Goal: Task Accomplishment & Management: Manage account settings

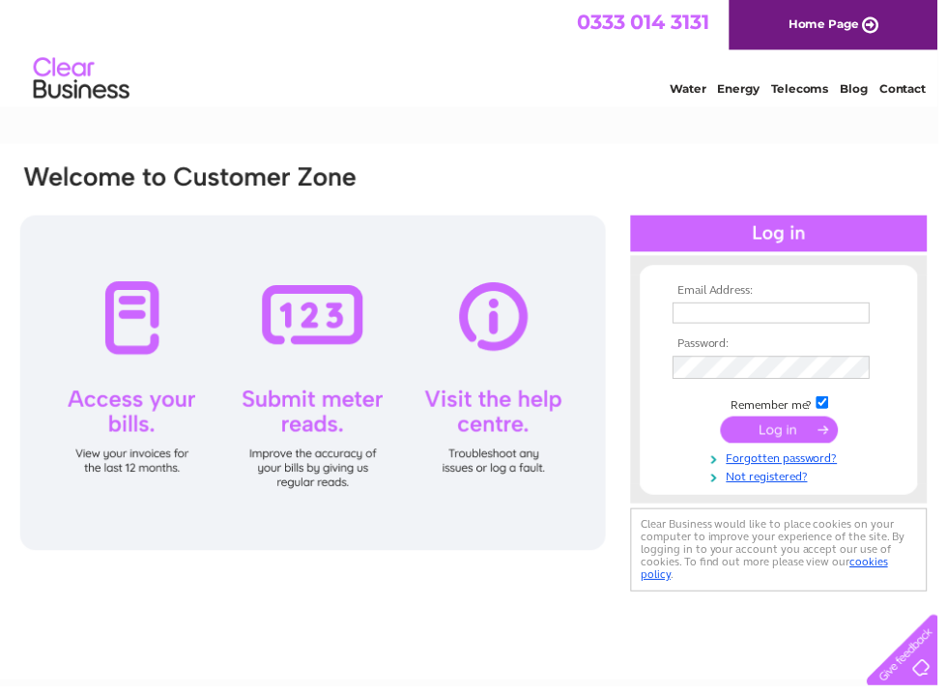
click at [715, 311] on input "text" at bounding box center [778, 315] width 199 height 21
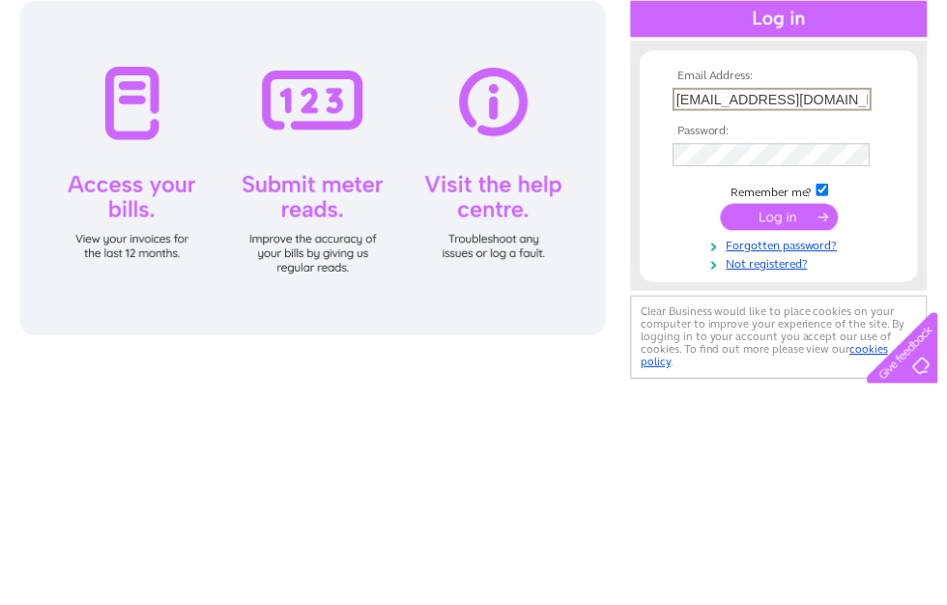
type input "holmesofmelrose@btconnect.com"
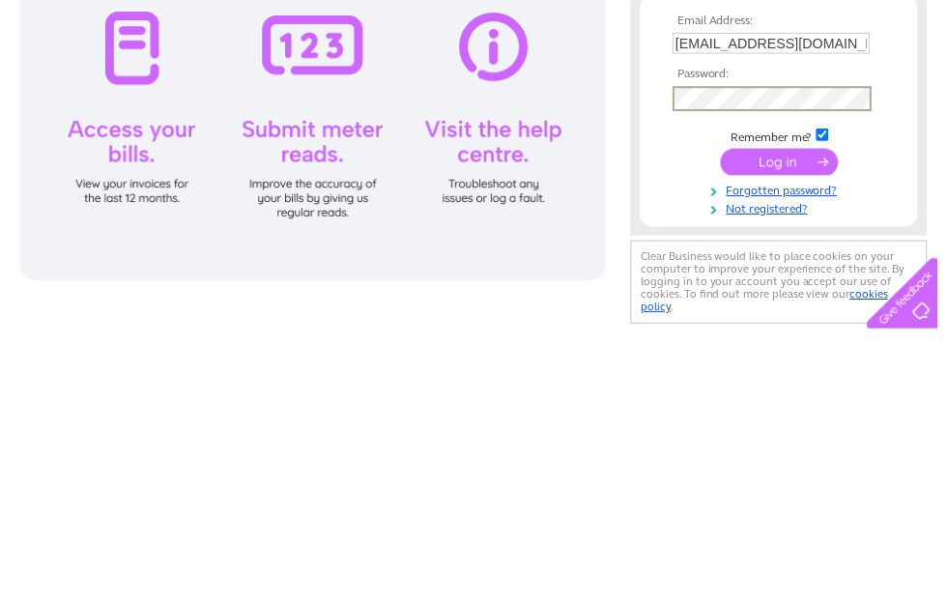
click at [806, 422] on input "submit" at bounding box center [787, 435] width 119 height 27
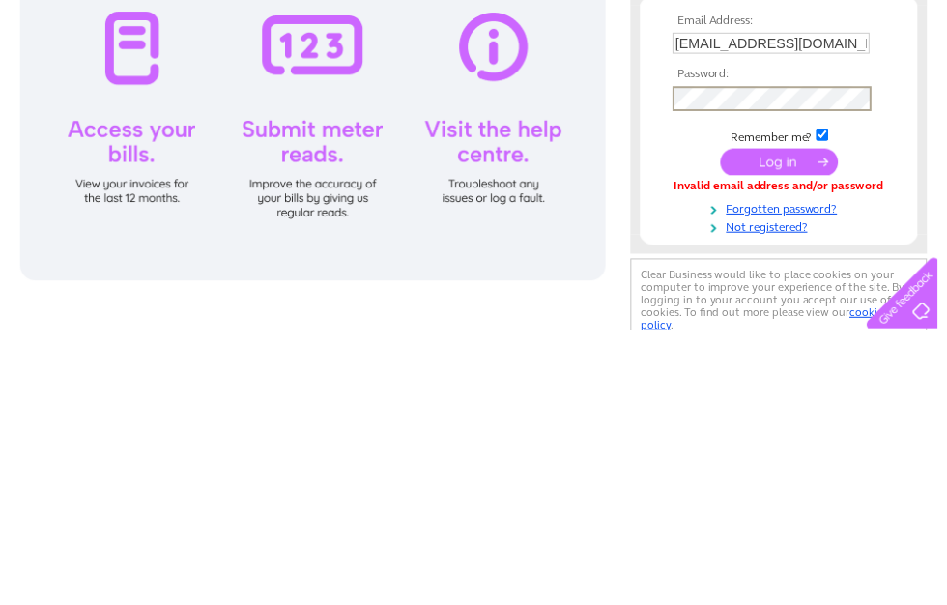
click at [811, 422] on input "submit" at bounding box center [787, 435] width 119 height 27
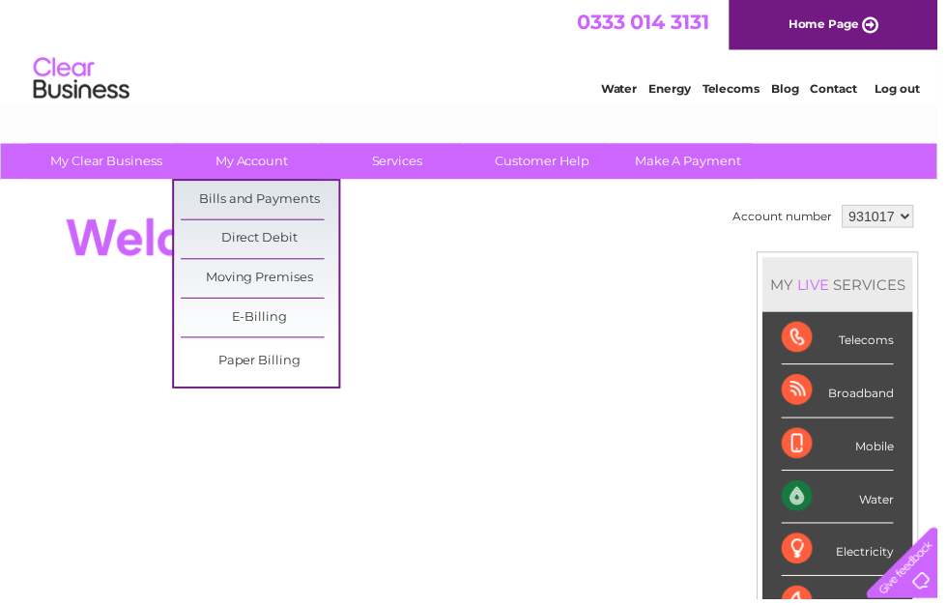
click at [297, 199] on link "Bills and Payments" at bounding box center [262, 202] width 159 height 39
click at [299, 195] on link "Bills and Payments" at bounding box center [262, 202] width 159 height 39
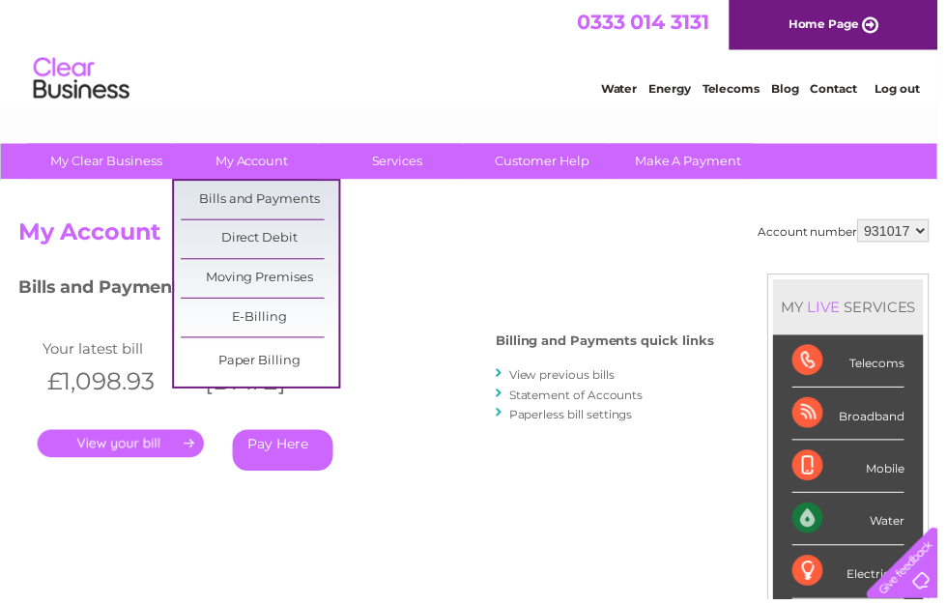
click at [308, 229] on link "Direct Debit" at bounding box center [262, 241] width 159 height 39
click at [296, 235] on link "Direct Debit" at bounding box center [262, 241] width 159 height 39
click at [277, 159] on link "My Account" at bounding box center [254, 163] width 159 height 36
click at [294, 196] on link "Bills and Payments" at bounding box center [262, 202] width 159 height 39
click at [298, 202] on link "Bills and Payments" at bounding box center [262, 202] width 159 height 39
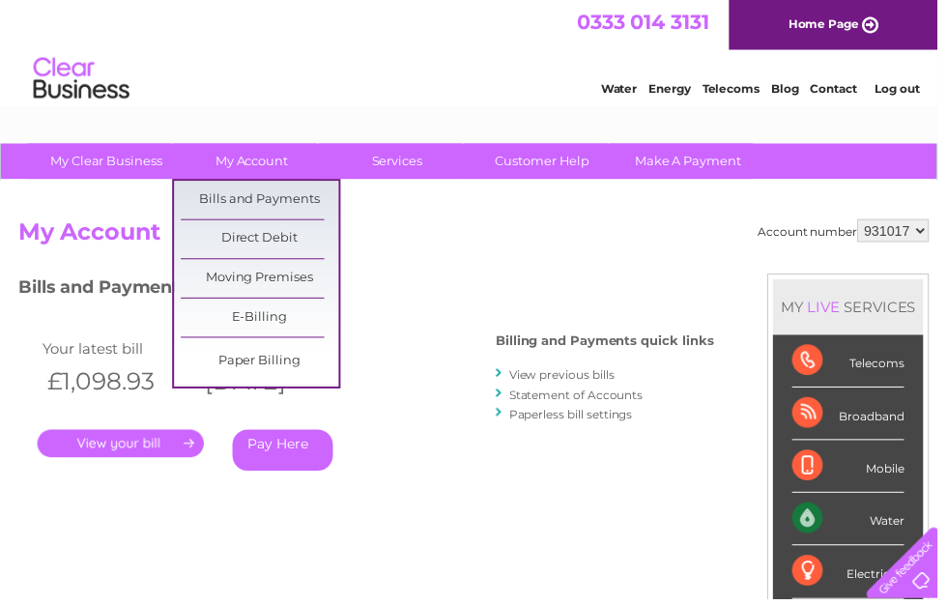
click at [443, 547] on div "Account number 931017 My Account MY LIVE SERVICES Telecoms Broadband Mobile Wat…" at bounding box center [478, 512] width 920 height 582
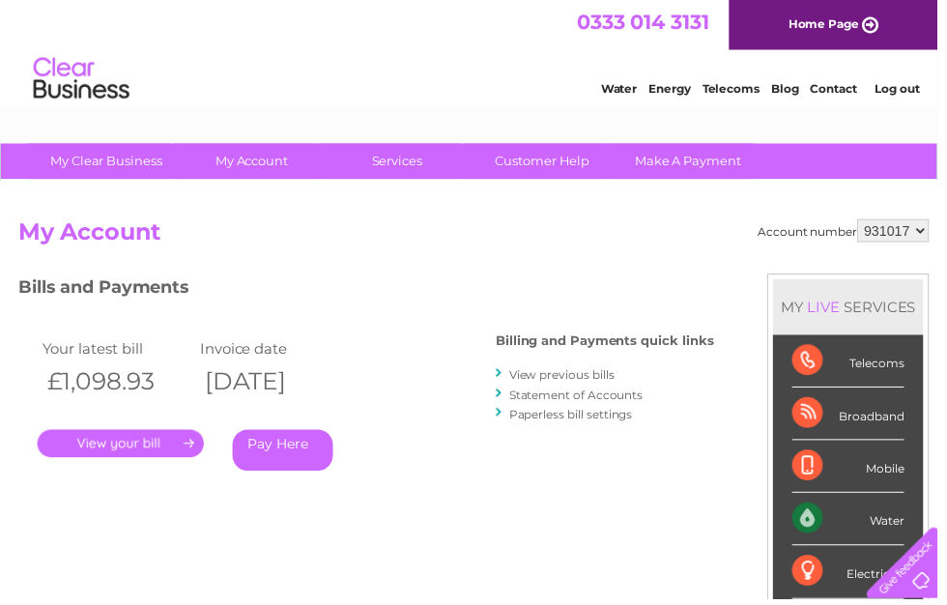
click at [585, 376] on link "View previous bills" at bounding box center [567, 378] width 106 height 14
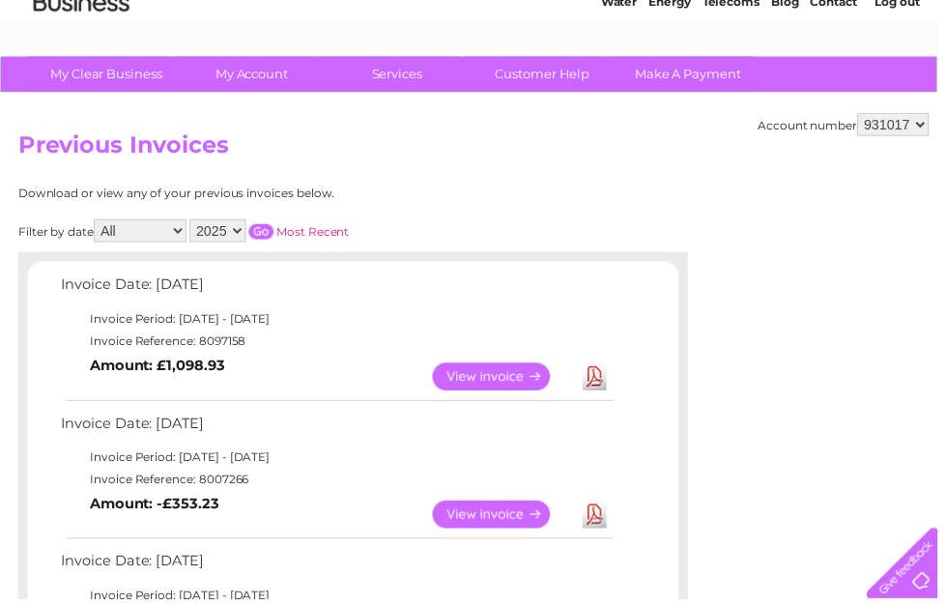
scroll to position [88, 0]
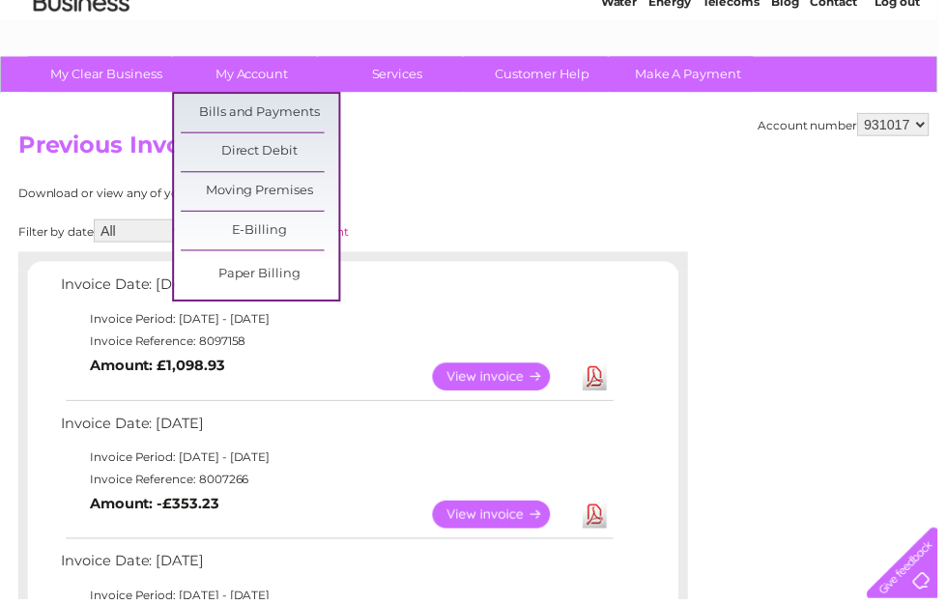
click at [308, 146] on link "Direct Debit" at bounding box center [262, 153] width 159 height 39
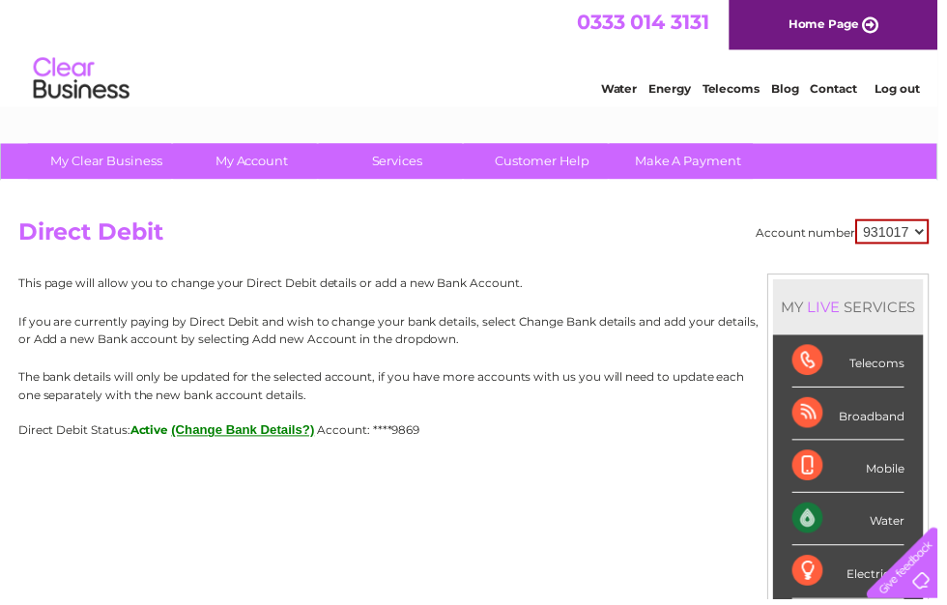
click at [910, 94] on link "Log out" at bounding box center [905, 89] width 45 height 14
